Goal: Task Accomplishment & Management: Use online tool/utility

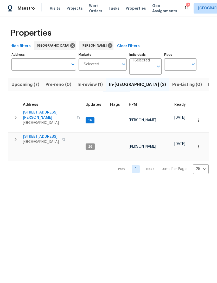
click at [50, 67] on input "Address" at bounding box center [39, 64] width 57 height 12
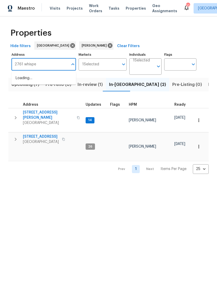
type input "2761 whisper"
click at [59, 82] on li "2761 Whisper Ct Douglasville GA 30135" at bounding box center [43, 78] width 65 height 9
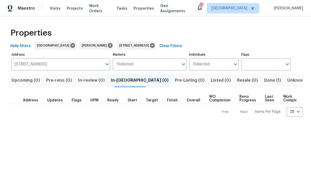
click at [217, 79] on span "Done (1)" at bounding box center [272, 80] width 17 height 7
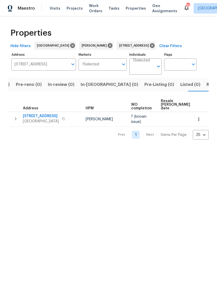
scroll to position [0, 32]
click at [13, 120] on icon "button" at bounding box center [15, 119] width 6 height 6
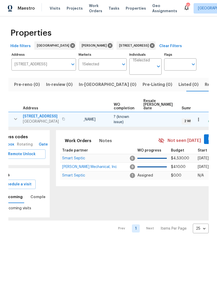
scroll to position [0, 20]
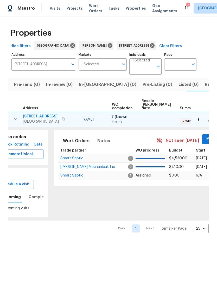
click at [206, 140] on span "Mark Seen" at bounding box center [215, 139] width 19 height 7
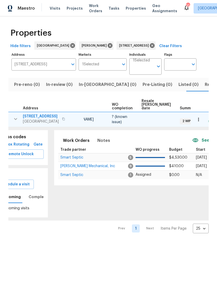
click at [85, 167] on span "JH Martin Mechanical, Inc" at bounding box center [87, 166] width 55 height 4
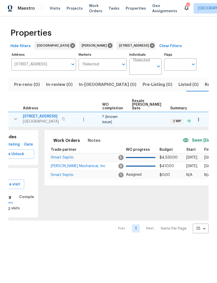
scroll to position [0, 29]
click at [69, 165] on span "JH Martin Mechanical, Inc" at bounding box center [78, 166] width 55 height 4
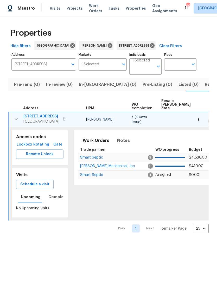
scroll to position [0, 0]
click at [17, 120] on icon "button" at bounding box center [16, 119] width 6 height 6
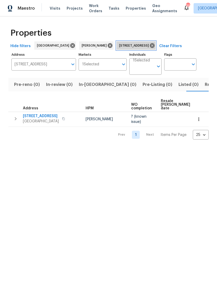
click at [155, 46] on icon at bounding box center [152, 45] width 5 height 5
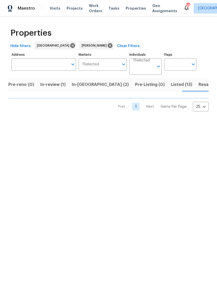
scroll to position [0, 39]
click at [79, 88] on span "In-reno (2)" at bounding box center [98, 84] width 57 height 7
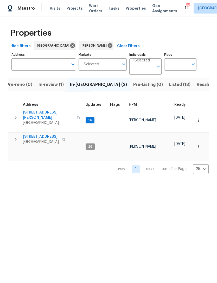
click at [14, 138] on icon "button" at bounding box center [15, 139] width 6 height 6
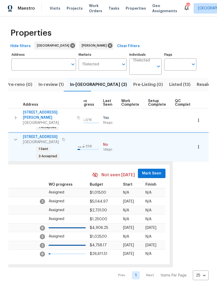
click at [148, 170] on span "Mark Seen" at bounding box center [151, 173] width 19 height 7
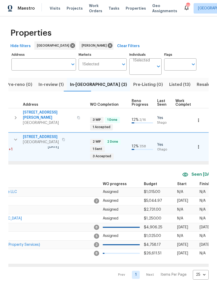
scroll to position [0, 72]
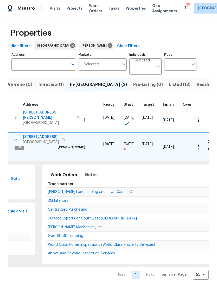
click at [92, 175] on span "Notes" at bounding box center [91, 174] width 13 height 7
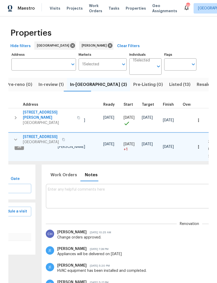
click at [106, 191] on textarea at bounding box center [189, 195] width 283 height 17
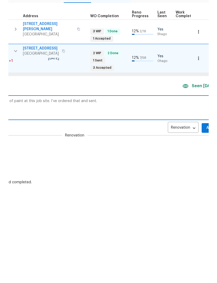
scroll to position [0, 188]
type textarea "Contractors asked for 10 additional gallons of paint at this job site. I’ve ord…"
click at [204, 213] on span "Add" at bounding box center [208, 216] width 8 height 7
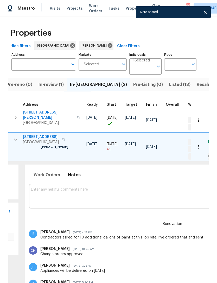
scroll to position [0, 89]
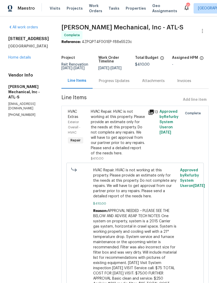
click at [21, 59] on link "Home details" at bounding box center [19, 58] width 23 height 4
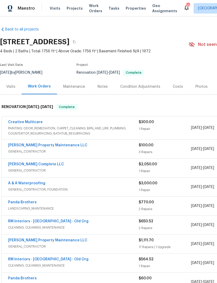
click at [10, 88] on div "Visits" at bounding box center [10, 86] width 9 height 5
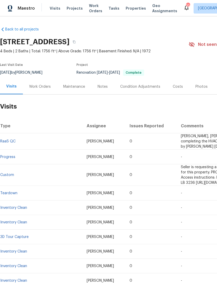
click at [44, 90] on div "Work Orders" at bounding box center [40, 86] width 34 height 15
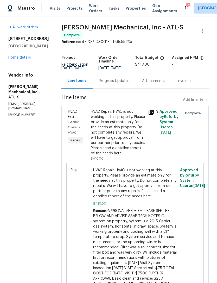
click at [142, 137] on div "HVAC Repair. HVAC is not working at this property. Please provide an estimate o…" at bounding box center [118, 132] width 54 height 47
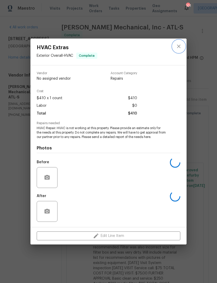
click at [181, 45] on icon "close" at bounding box center [179, 46] width 6 height 6
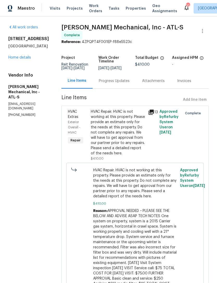
click at [25, 59] on link "Home details" at bounding box center [19, 58] width 23 height 4
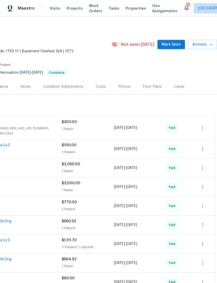
scroll to position [0, 77]
click at [209, 42] on icon "button" at bounding box center [211, 44] width 5 height 5
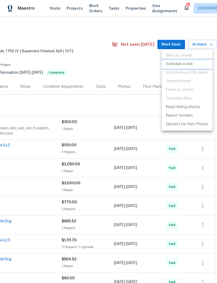
click at [185, 62] on p "Schedule a visit" at bounding box center [179, 63] width 27 height 5
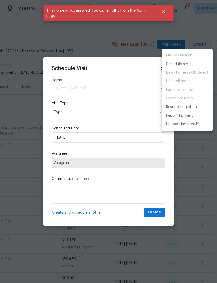
click at [199, 143] on div at bounding box center [108, 141] width 217 height 283
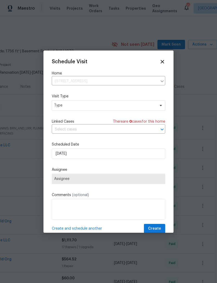
click at [163, 61] on icon at bounding box center [162, 61] width 3 height 3
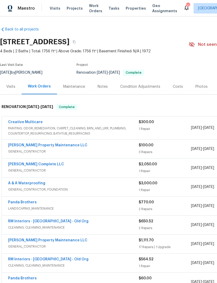
scroll to position [0, 0]
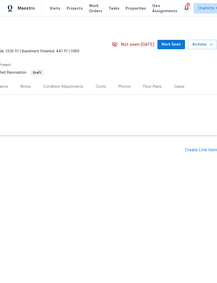
scroll to position [0, 77]
click at [172, 47] on span "Mark Seen" at bounding box center [171, 44] width 19 height 7
click at [208, 45] on span "Actions" at bounding box center [202, 44] width 21 height 7
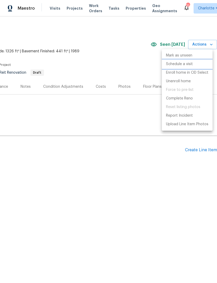
click at [189, 65] on p "Schedule a visit" at bounding box center [179, 63] width 27 height 5
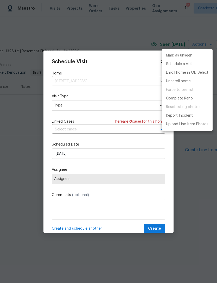
click at [120, 107] on div at bounding box center [108, 141] width 217 height 283
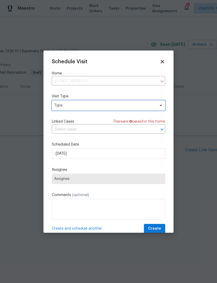
click at [156, 105] on span "Type" at bounding box center [108, 105] width 113 height 10
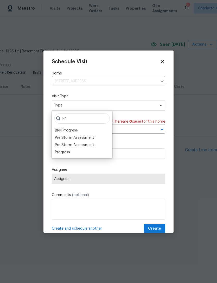
type input "Pr"
click at [69, 152] on div "Progress" at bounding box center [62, 152] width 15 height 5
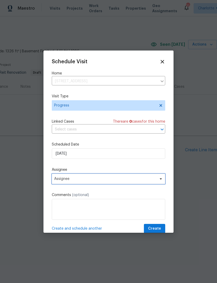
click at [113, 183] on span "Assignee" at bounding box center [108, 179] width 113 height 10
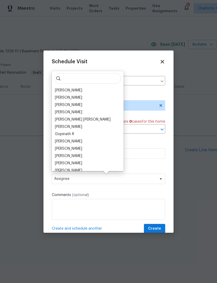
click at [85, 91] on div "[PERSON_NAME]" at bounding box center [87, 90] width 69 height 7
click at [68, 90] on div "[PERSON_NAME]" at bounding box center [68, 90] width 27 height 5
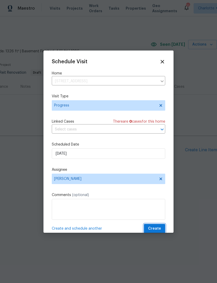
click at [154, 228] on span "Create" at bounding box center [154, 228] width 13 height 7
